Goal: Find specific page/section

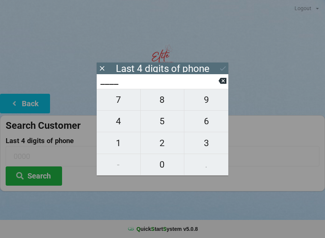
click at [124, 147] on span "1" at bounding box center [119, 143] width 44 height 16
type input "1___"
click at [124, 141] on span "1" at bounding box center [119, 143] width 44 height 16
type input "11__"
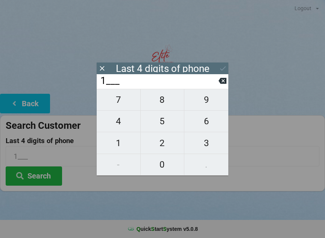
type input "11__"
click at [163, 167] on span "0" at bounding box center [163, 164] width 44 height 16
type input "110_"
click at [164, 102] on span "8" at bounding box center [163, 100] width 44 height 16
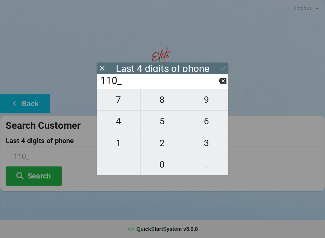
type input "1108"
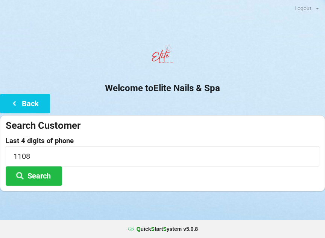
click at [50, 177] on button "Search" at bounding box center [34, 175] width 56 height 19
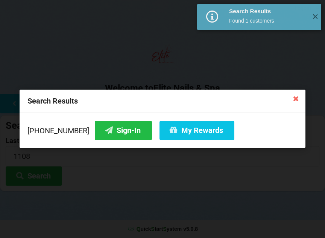
click at [113, 132] on button "Sign-In" at bounding box center [123, 130] width 57 height 19
